Goal: Information Seeking & Learning: Check status

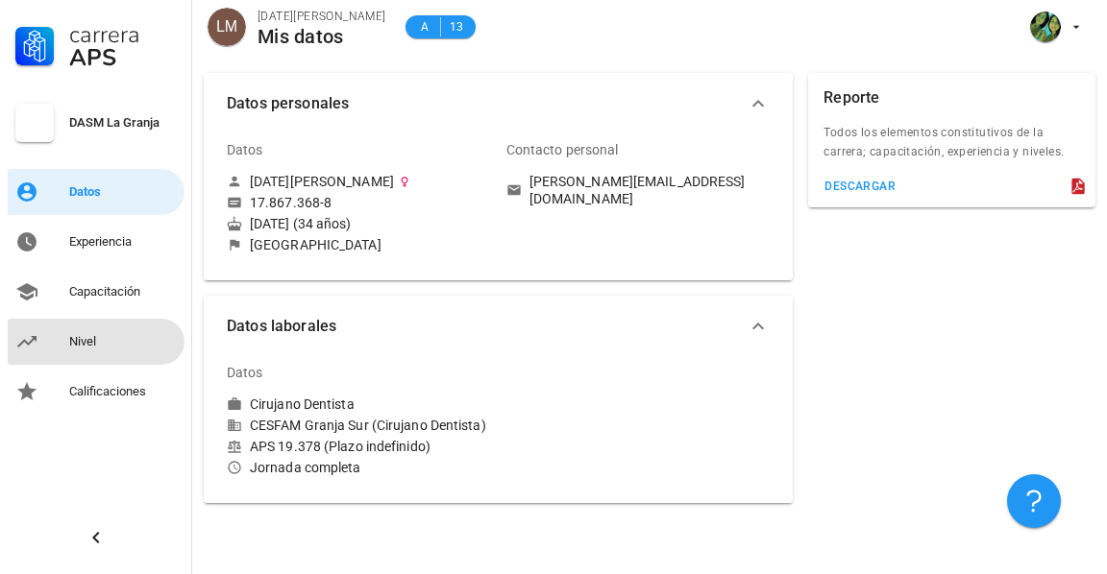
click at [121, 347] on div "Nivel" at bounding box center [123, 341] width 108 height 15
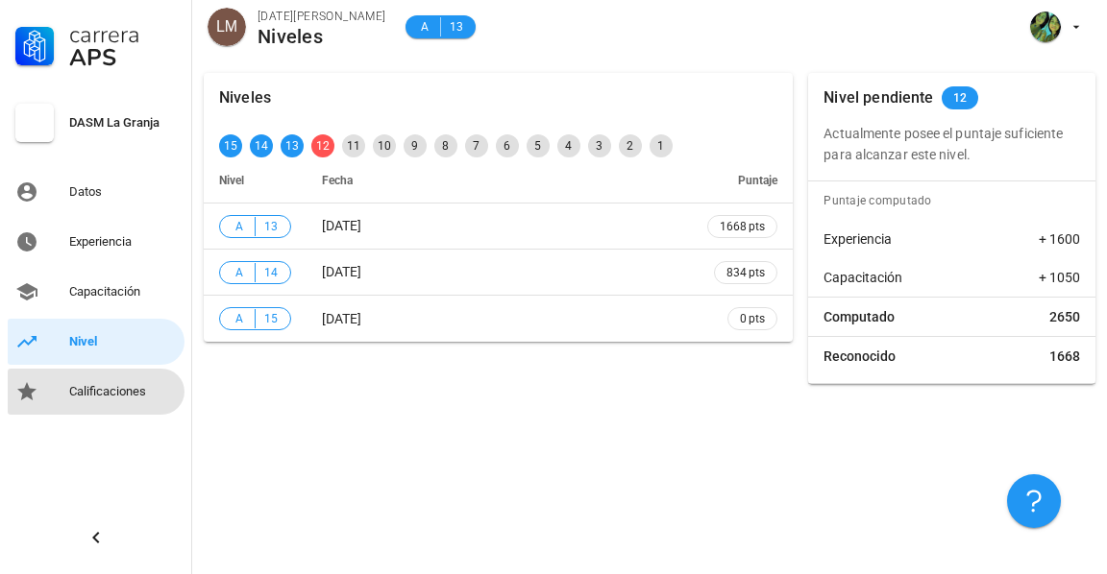
click at [122, 392] on div "Calificaciones" at bounding box center [123, 391] width 108 height 15
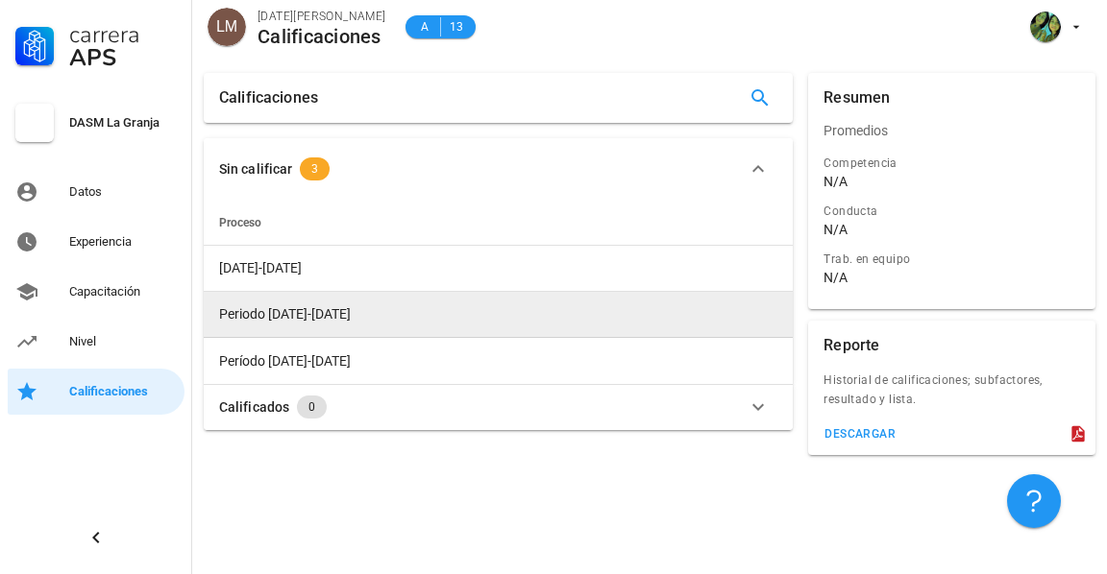
click at [310, 315] on span "Periodo [DATE]-[DATE]" at bounding box center [285, 313] width 132 height 15
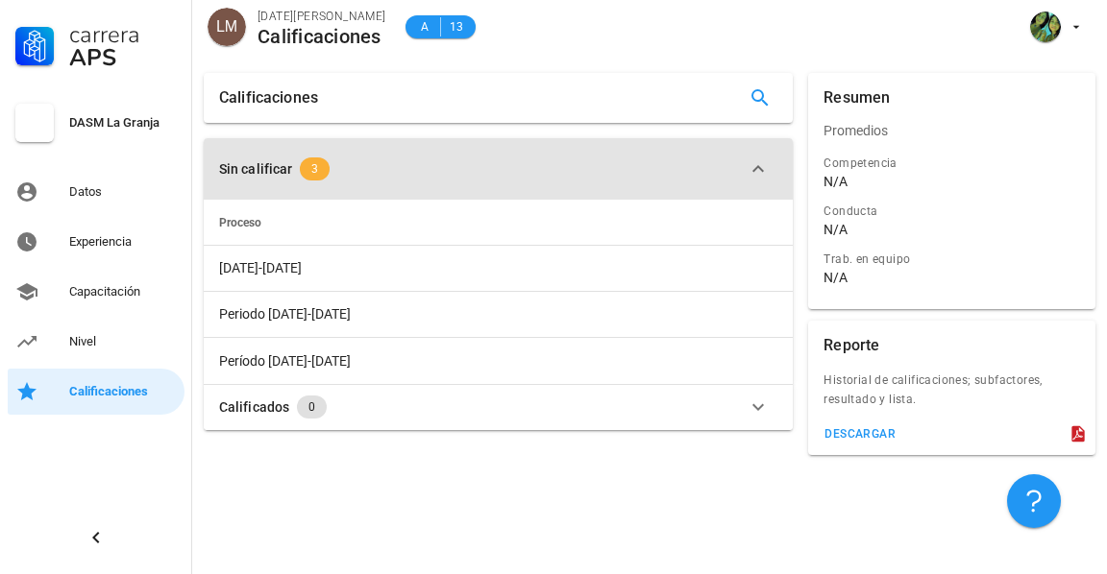
click at [307, 177] on span "3" at bounding box center [315, 169] width 30 height 23
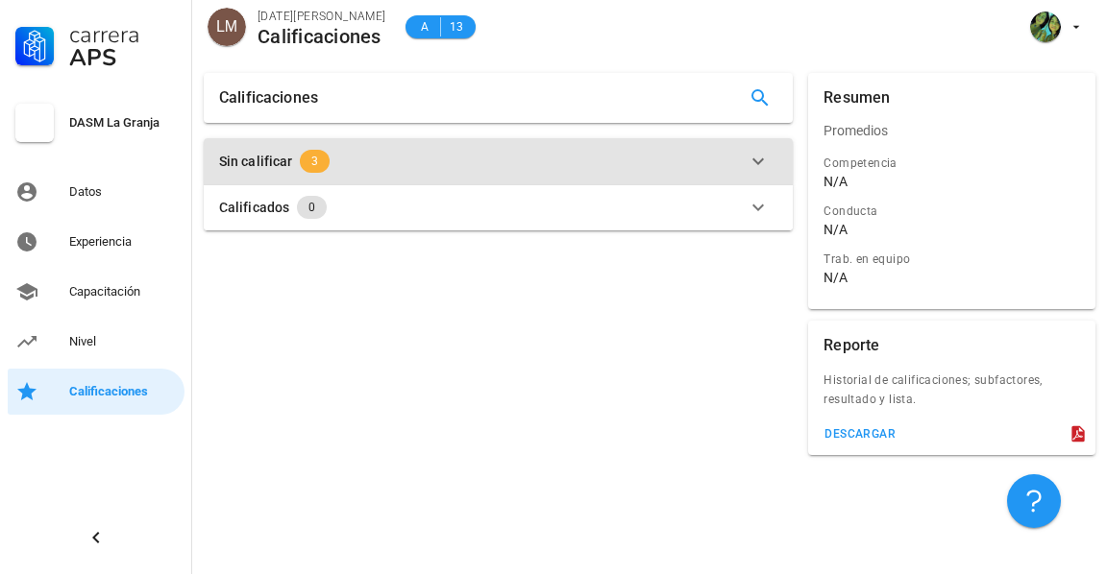
click at [311, 165] on span "3" at bounding box center [314, 161] width 7 height 23
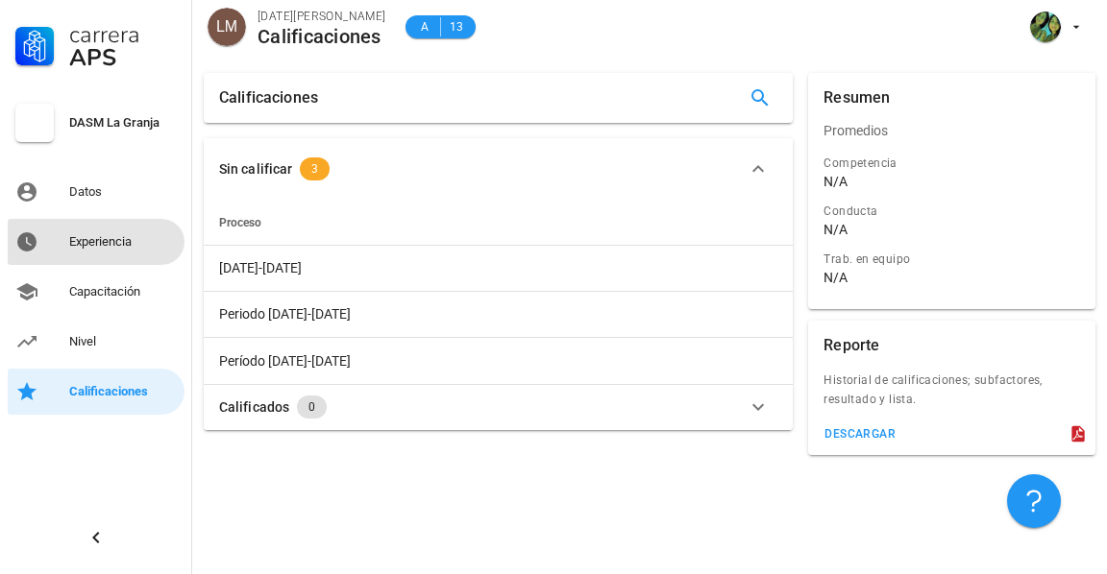
click at [101, 255] on div "Experiencia" at bounding box center [123, 242] width 108 height 31
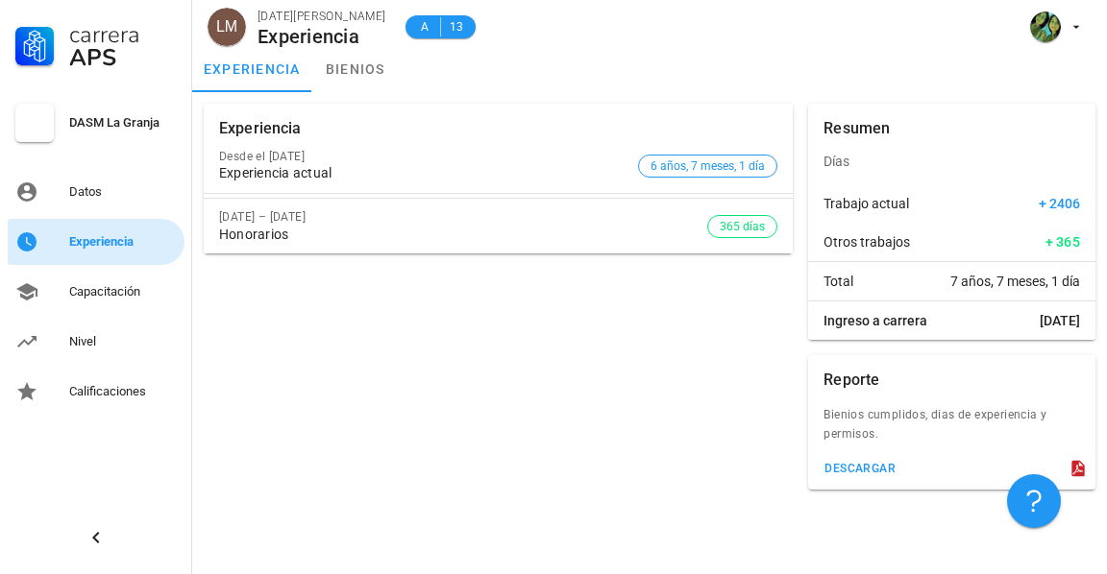
click at [101, 255] on div "Experiencia" at bounding box center [123, 242] width 108 height 31
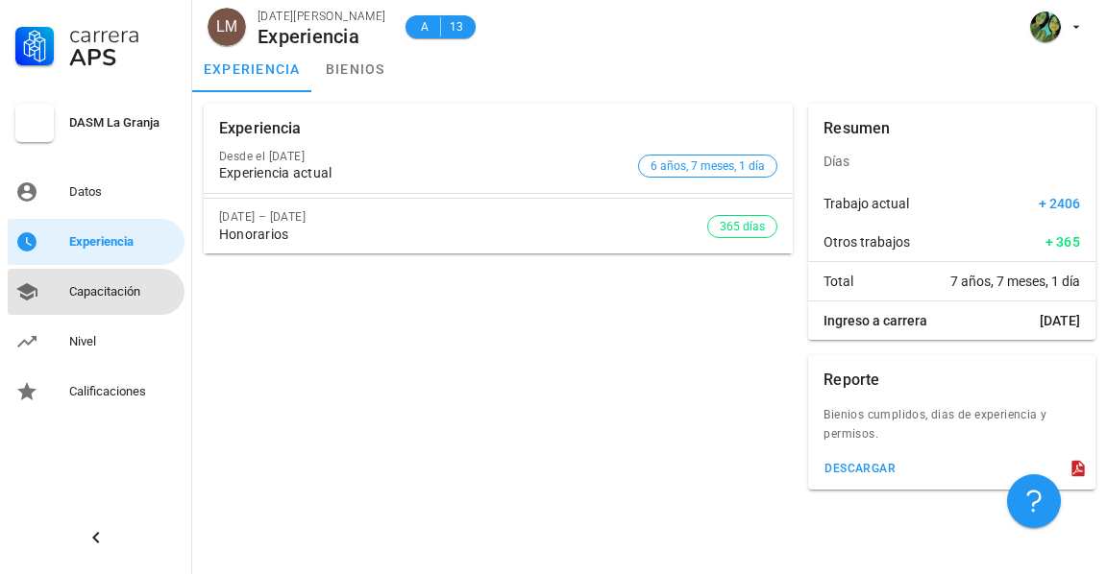
click at [97, 295] on div "Capacitación" at bounding box center [123, 291] width 108 height 15
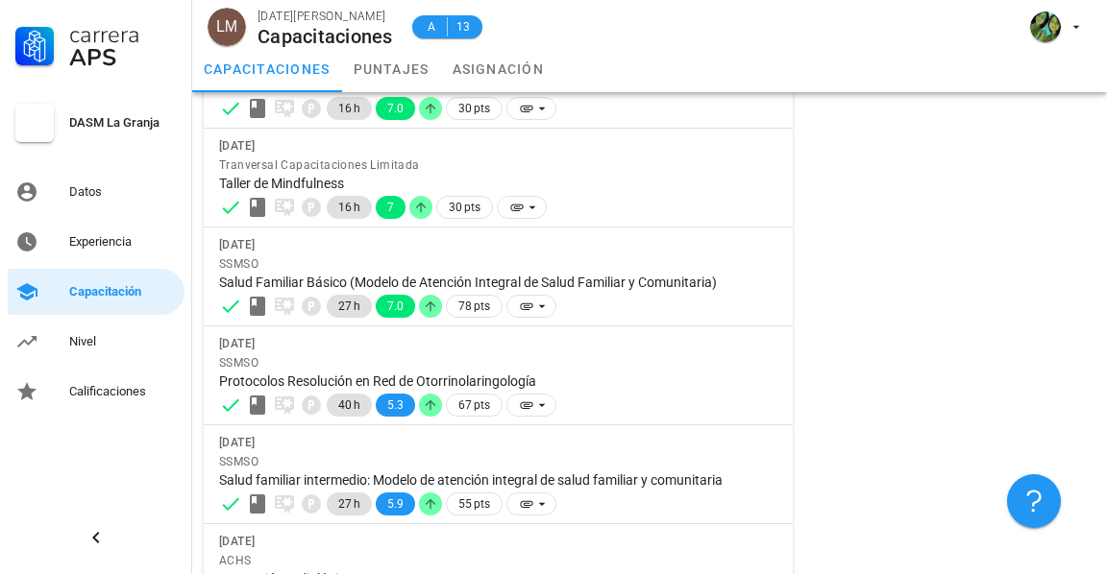
scroll to position [402, 0]
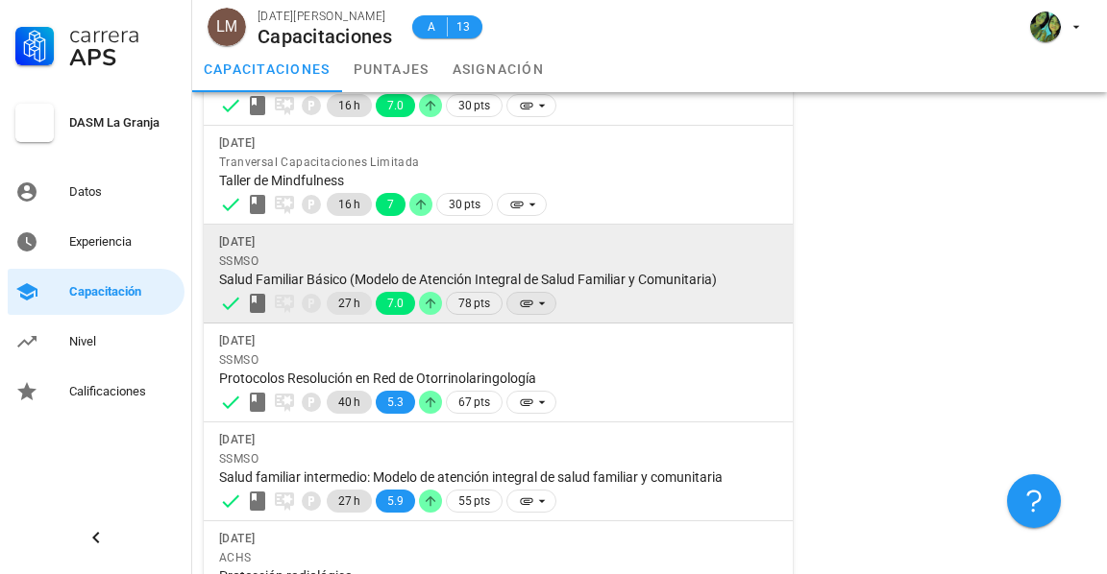
click at [534, 310] on icon at bounding box center [541, 303] width 15 height 15
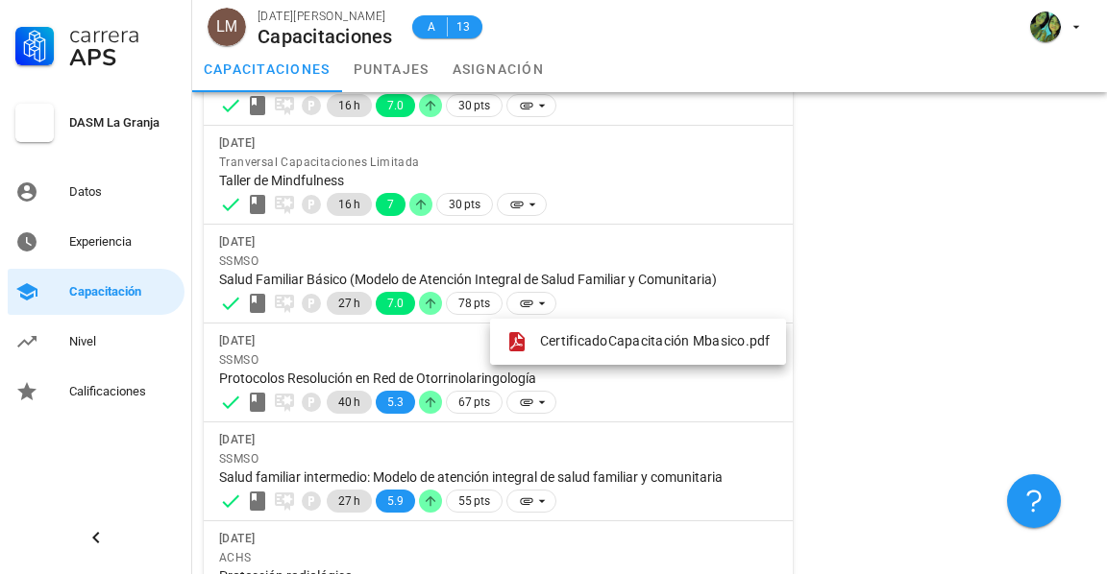
click at [890, 331] on div "Resumen Total de horas 646" at bounding box center [951, 288] width 303 height 1187
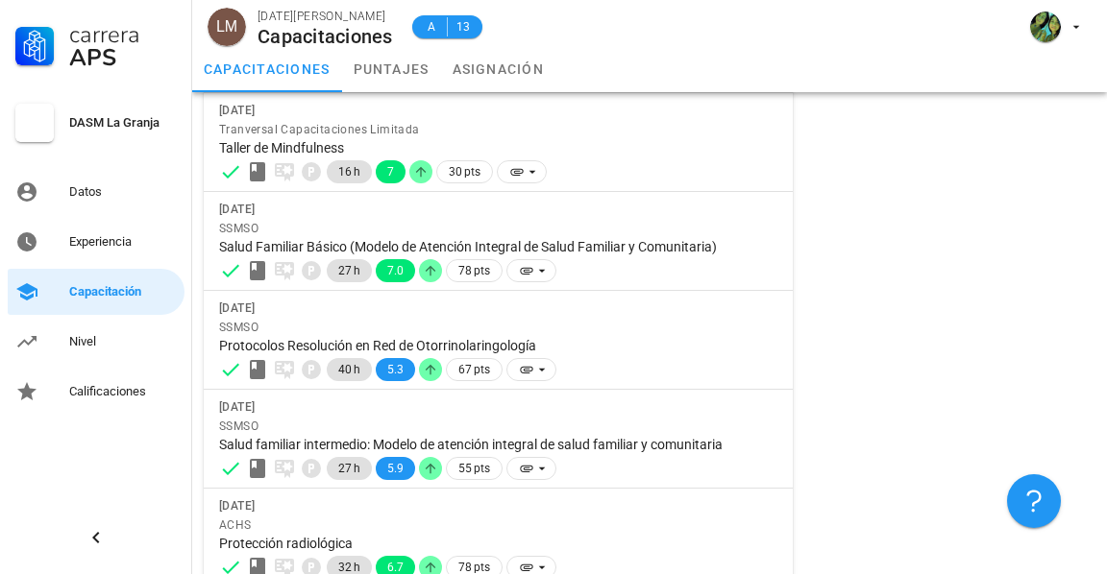
scroll to position [0, 0]
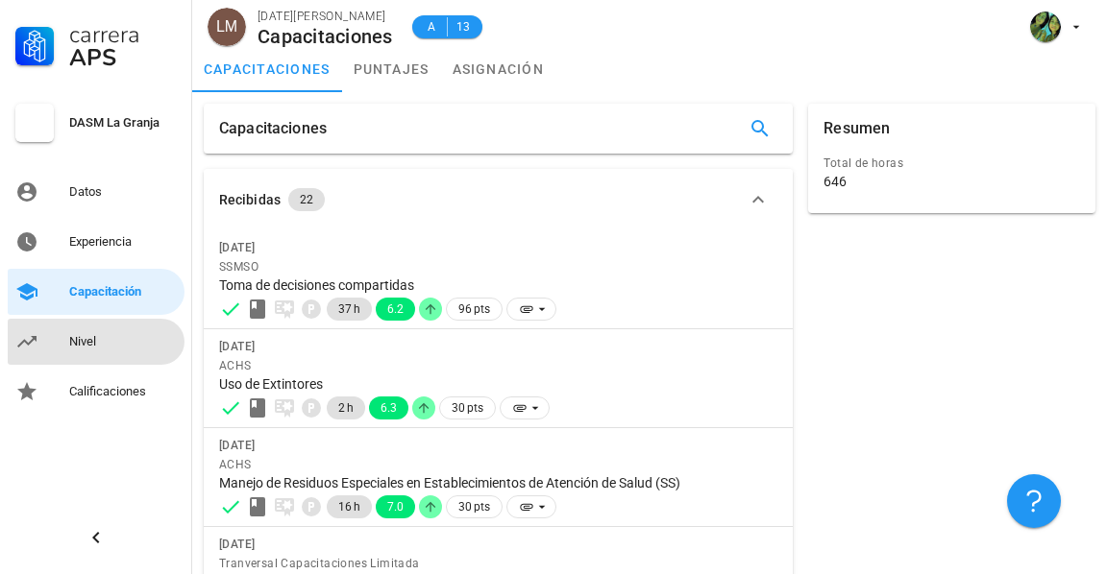
click at [124, 340] on div "Nivel" at bounding box center [123, 341] width 108 height 15
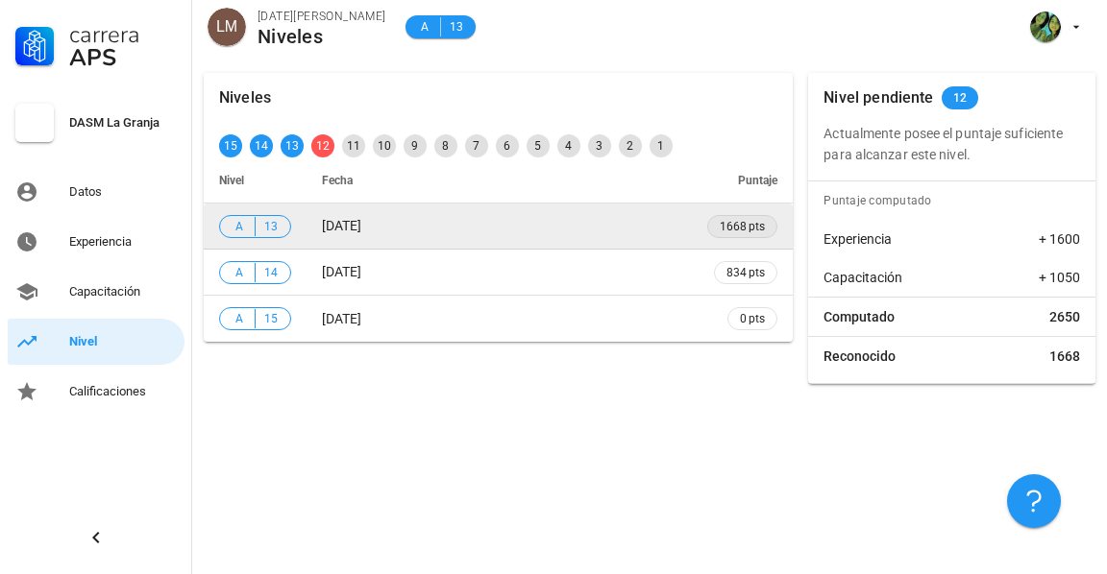
click at [725, 231] on span "1668 pts" at bounding box center [742, 226] width 45 height 19
click at [255, 225] on hr at bounding box center [255, 226] width 1 height 19
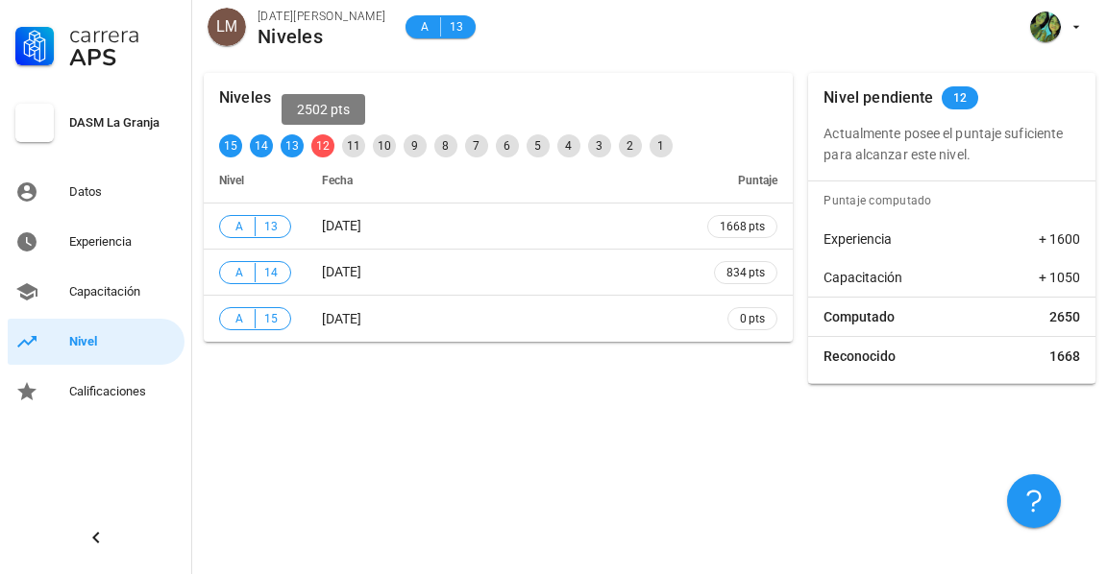
click at [322, 150] on div "12" at bounding box center [322, 145] width 23 height 23
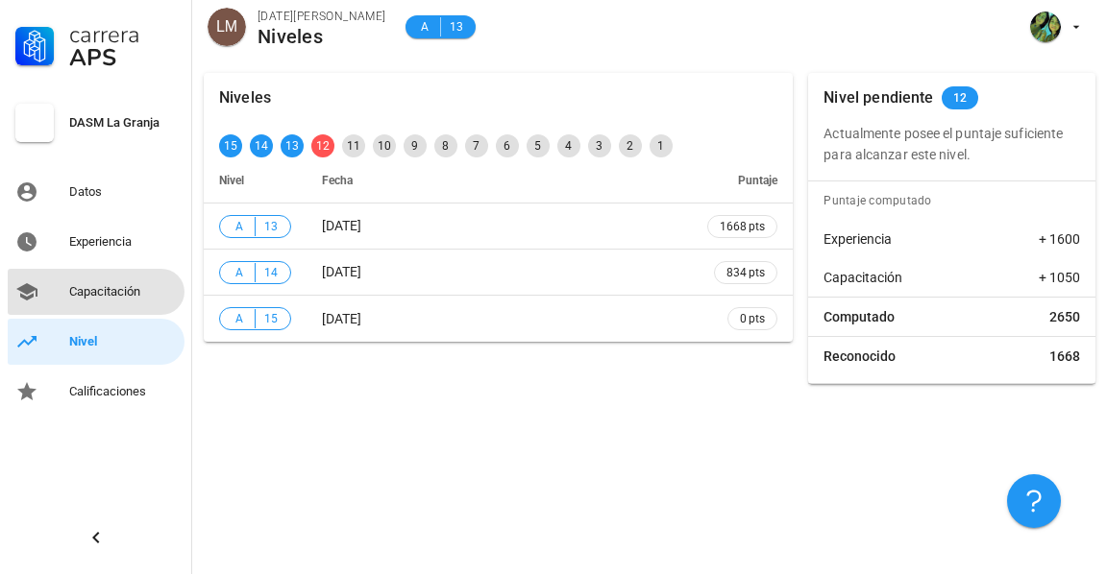
click at [140, 291] on div "Capacitación" at bounding box center [123, 291] width 108 height 15
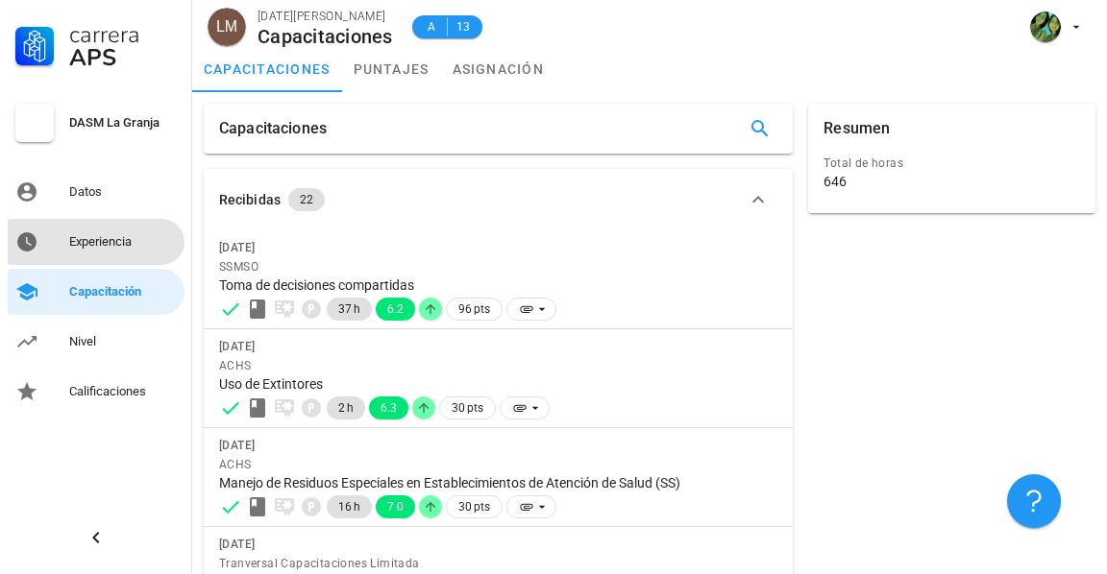
click at [134, 244] on div "Experiencia" at bounding box center [123, 241] width 108 height 15
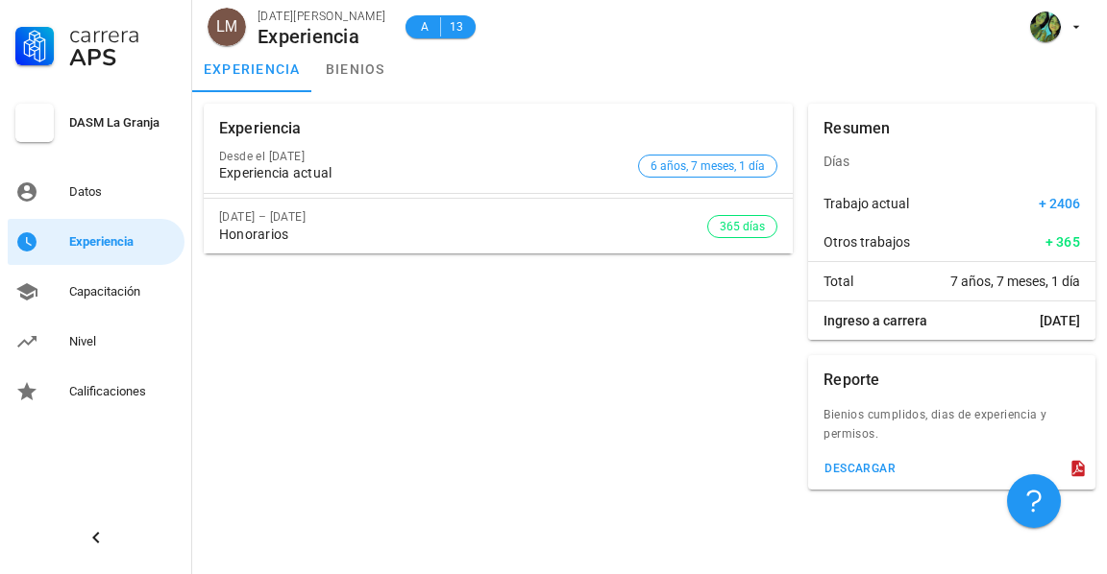
click at [383, 159] on div "Desde el [DATE]" at bounding box center [424, 156] width 411 height 13
click at [693, 176] on span "6 años, 7 meses, 1 día" at bounding box center [707, 166] width 114 height 21
click at [659, 198] on hr at bounding box center [498, 198] width 589 height 1
click at [515, 184] on div "Desde el [DATE] Experiencia actual" at bounding box center [424, 165] width 411 height 55
click at [366, 72] on link "bienios" at bounding box center [355, 69] width 86 height 46
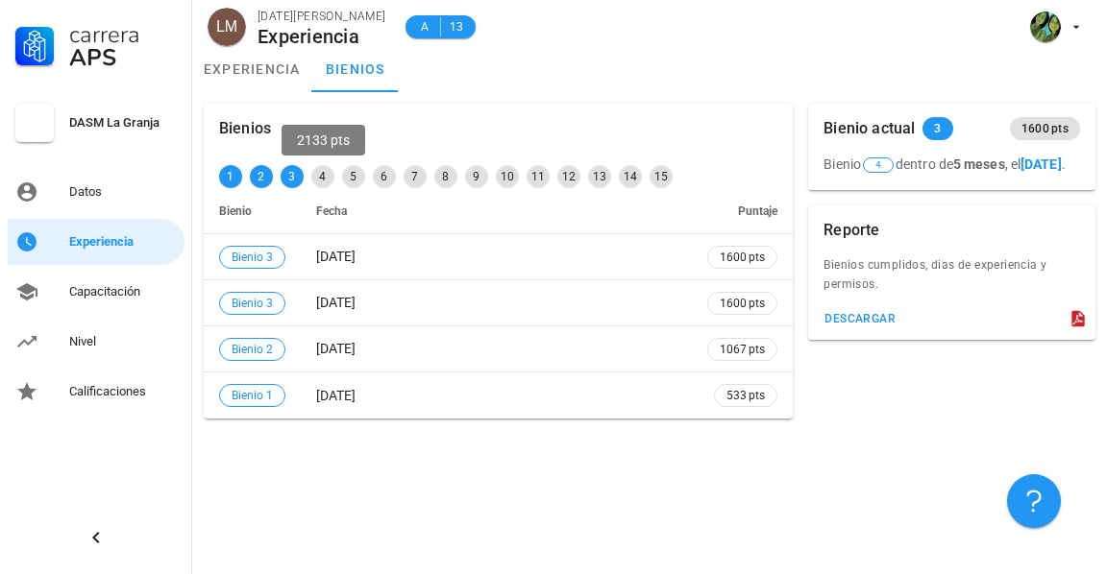
click at [321, 174] on div "4" at bounding box center [322, 176] width 23 height 23
